Goal: Check status: Check status

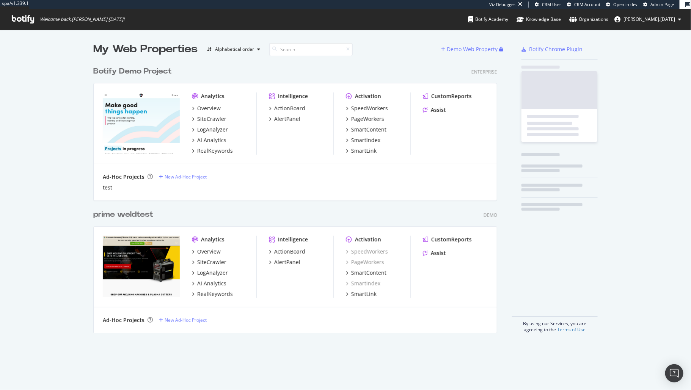
scroll to position [383, 677]
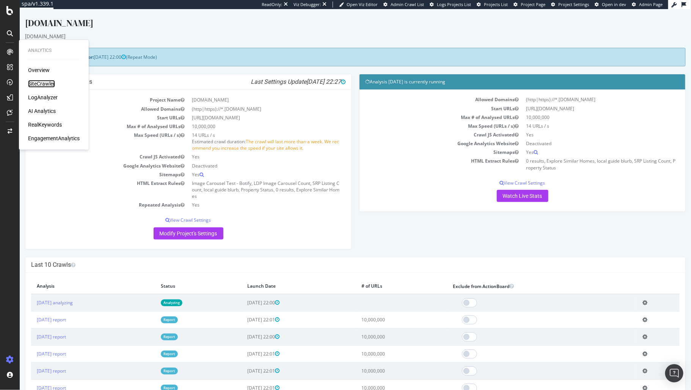
click at [45, 83] on div "SiteCrawler" at bounding box center [41, 84] width 27 height 8
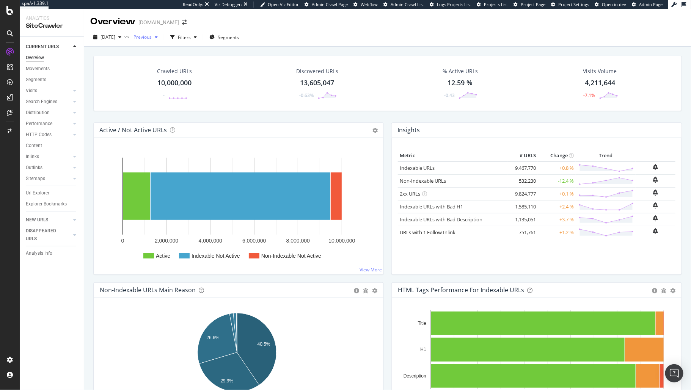
click at [152, 34] on span "Previous" at bounding box center [140, 37] width 21 height 6
